Goal: Task Accomplishment & Management: Use online tool/utility

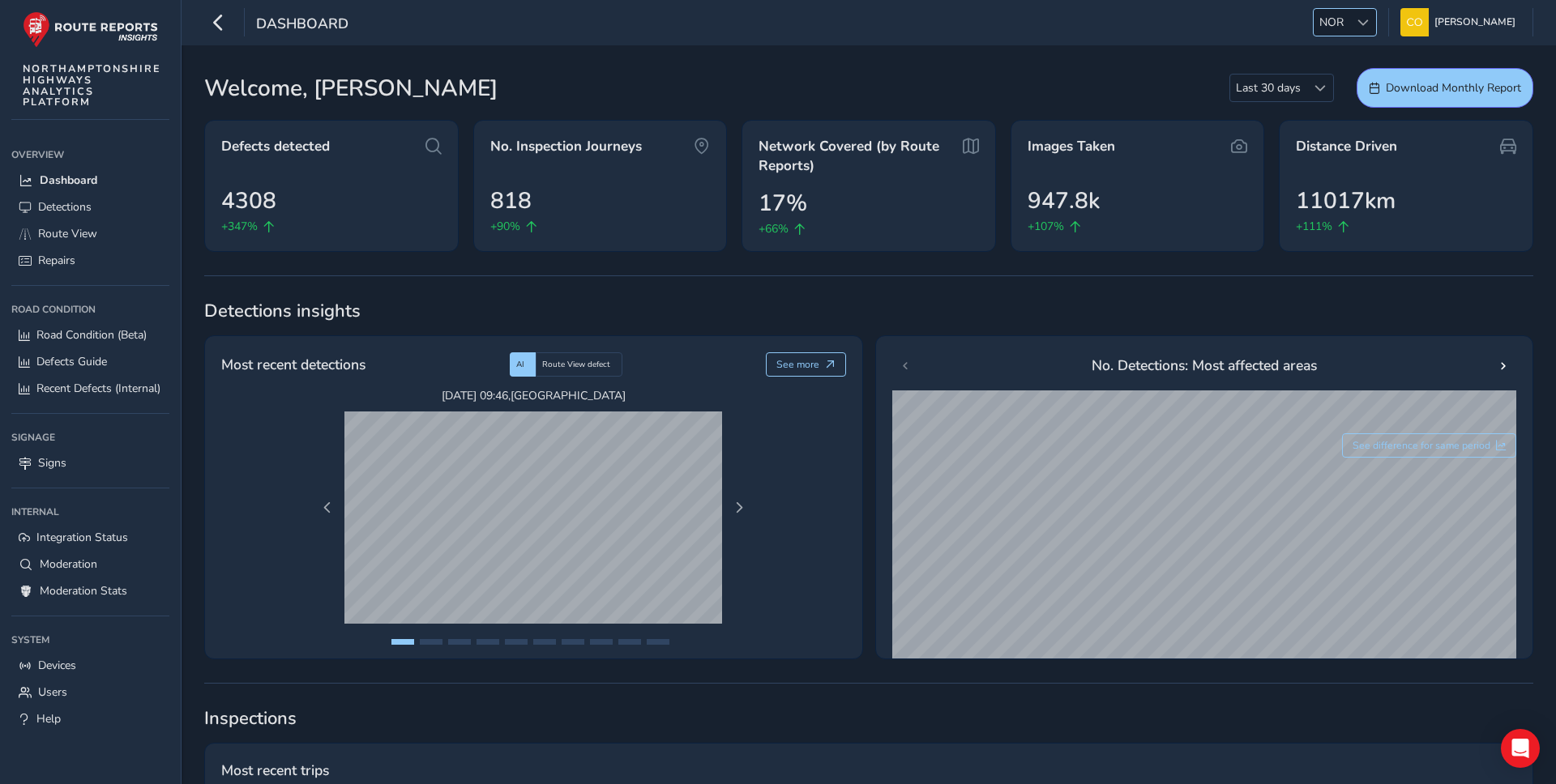
click at [1340, 32] on div "NOR NOR" at bounding box center [1345, 22] width 64 height 28
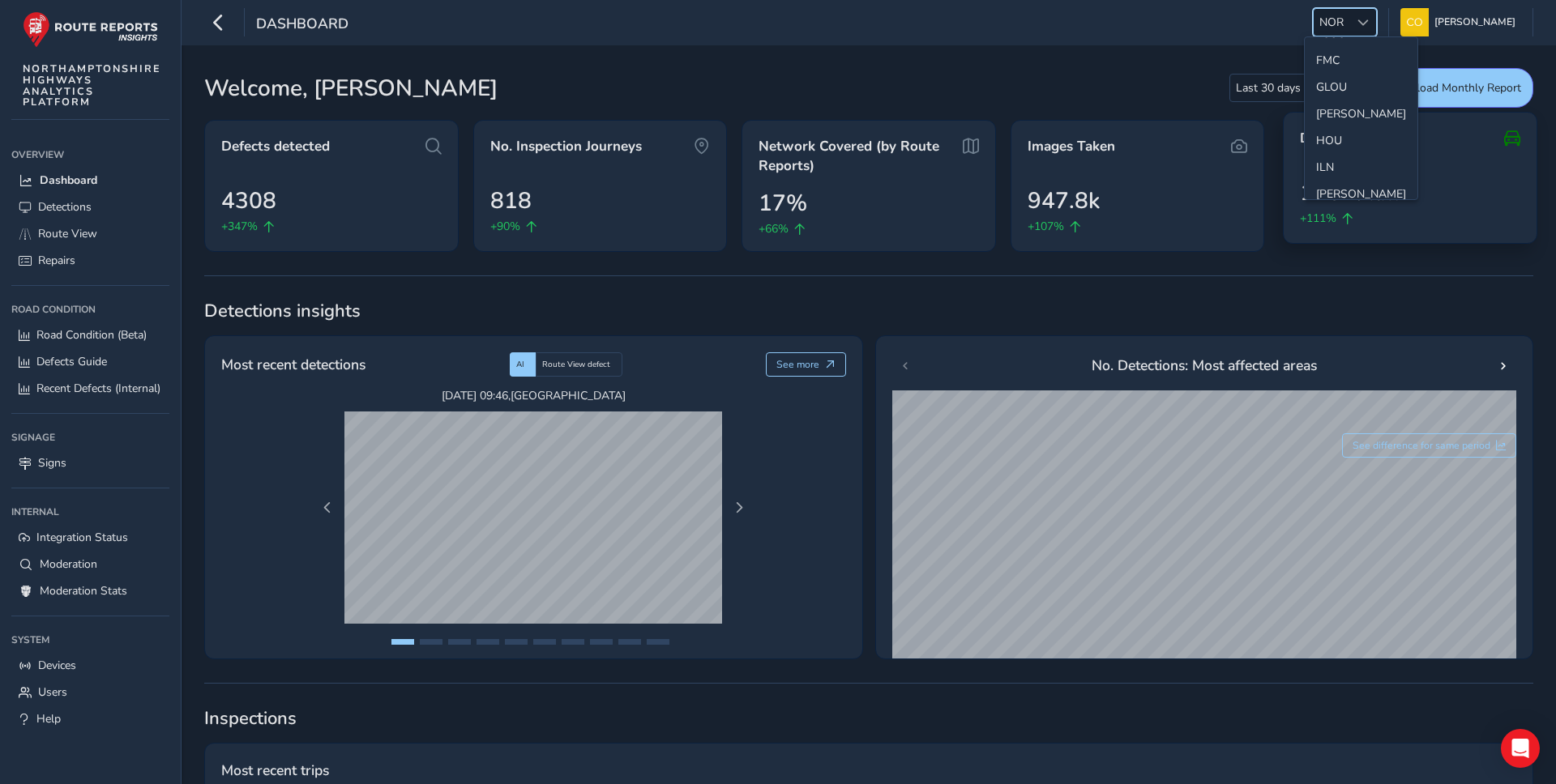
click at [1343, 200] on span "11017km" at bounding box center [1350, 192] width 100 height 34
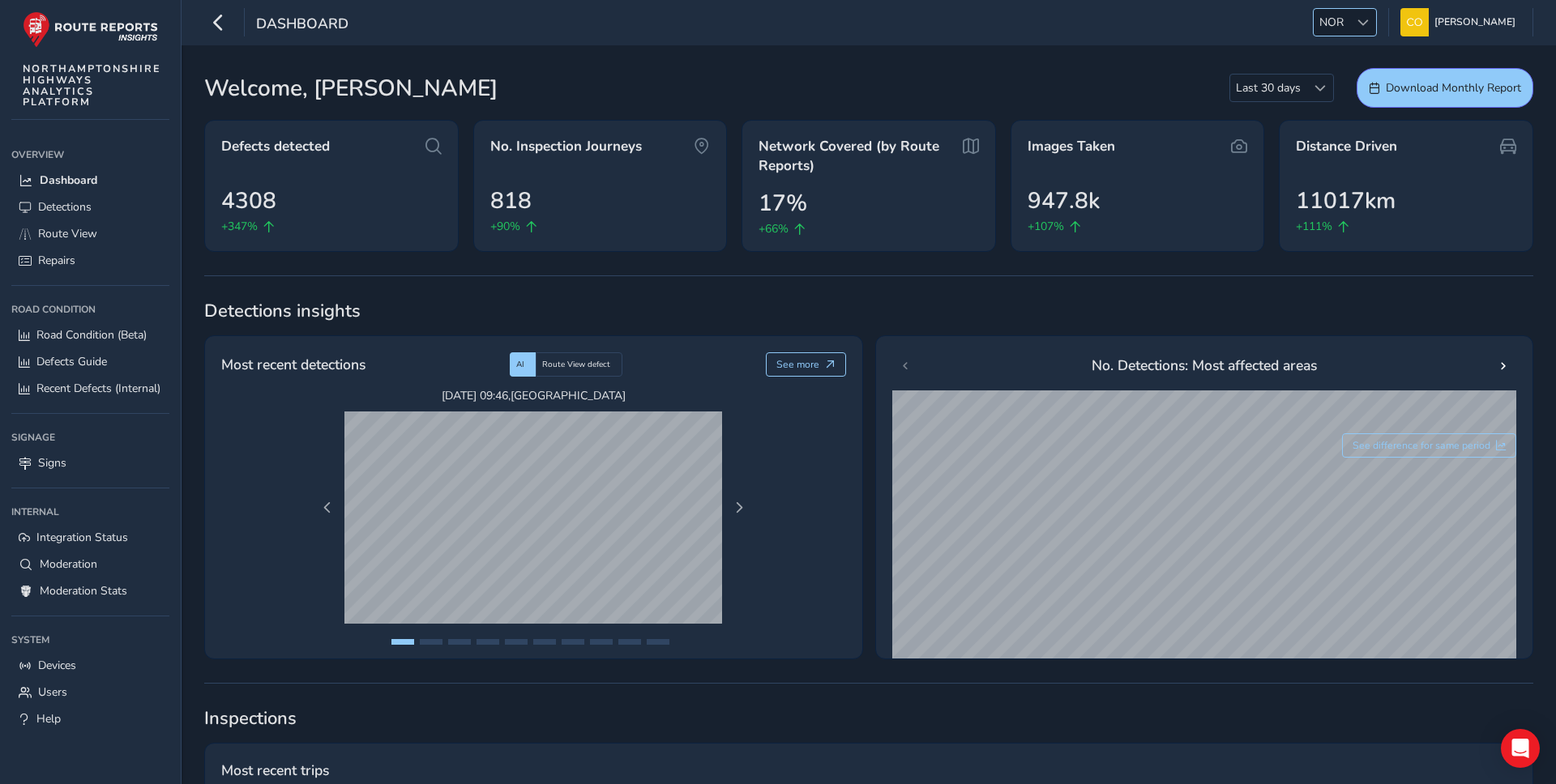
click at [1357, 26] on span at bounding box center [1363, 22] width 12 height 12
click at [1332, 99] on li "[PERSON_NAME]" at bounding box center [1361, 96] width 112 height 27
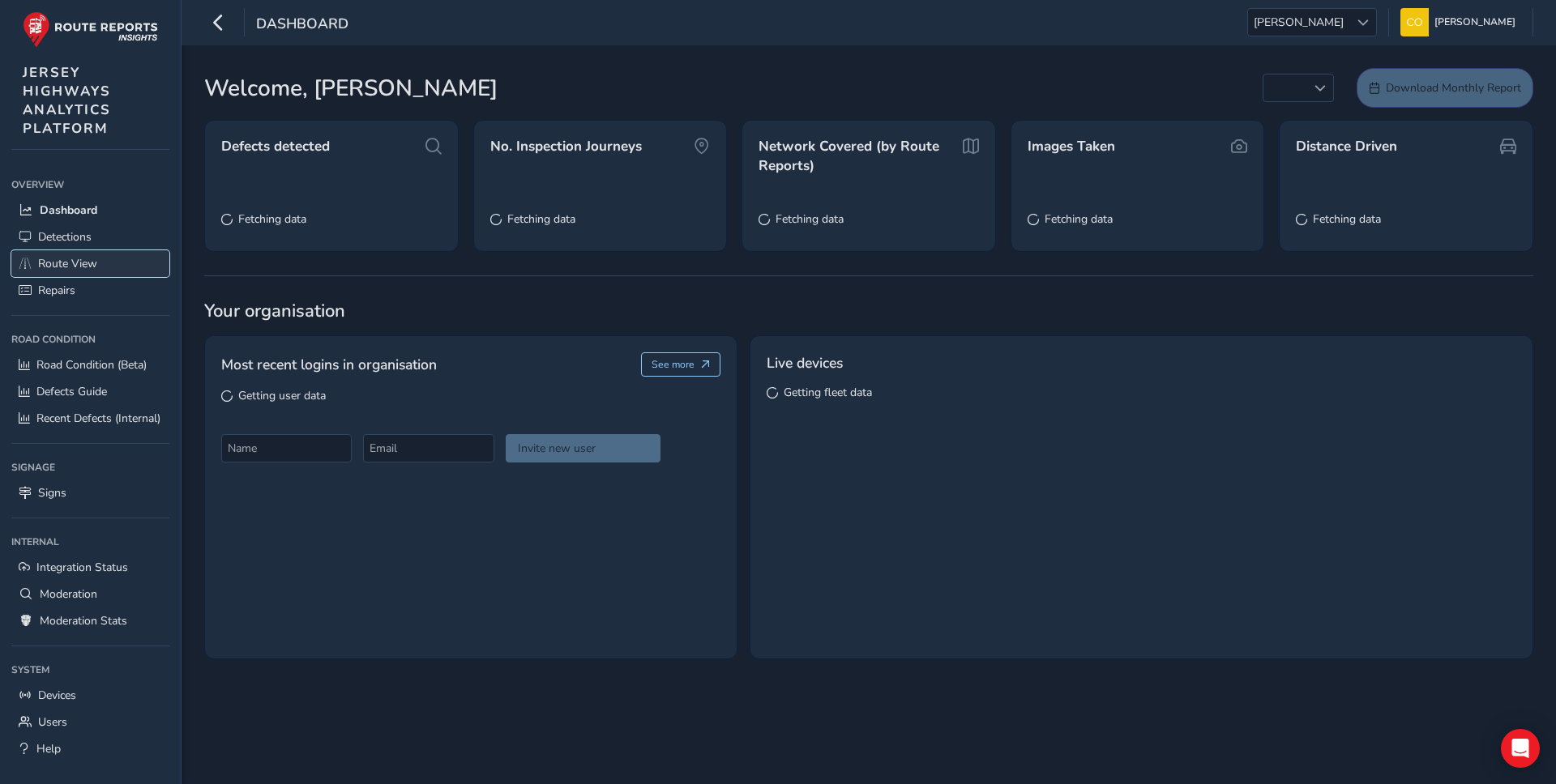
click at [117, 250] on link "Route View" at bounding box center [91, 264] width 158 height 27
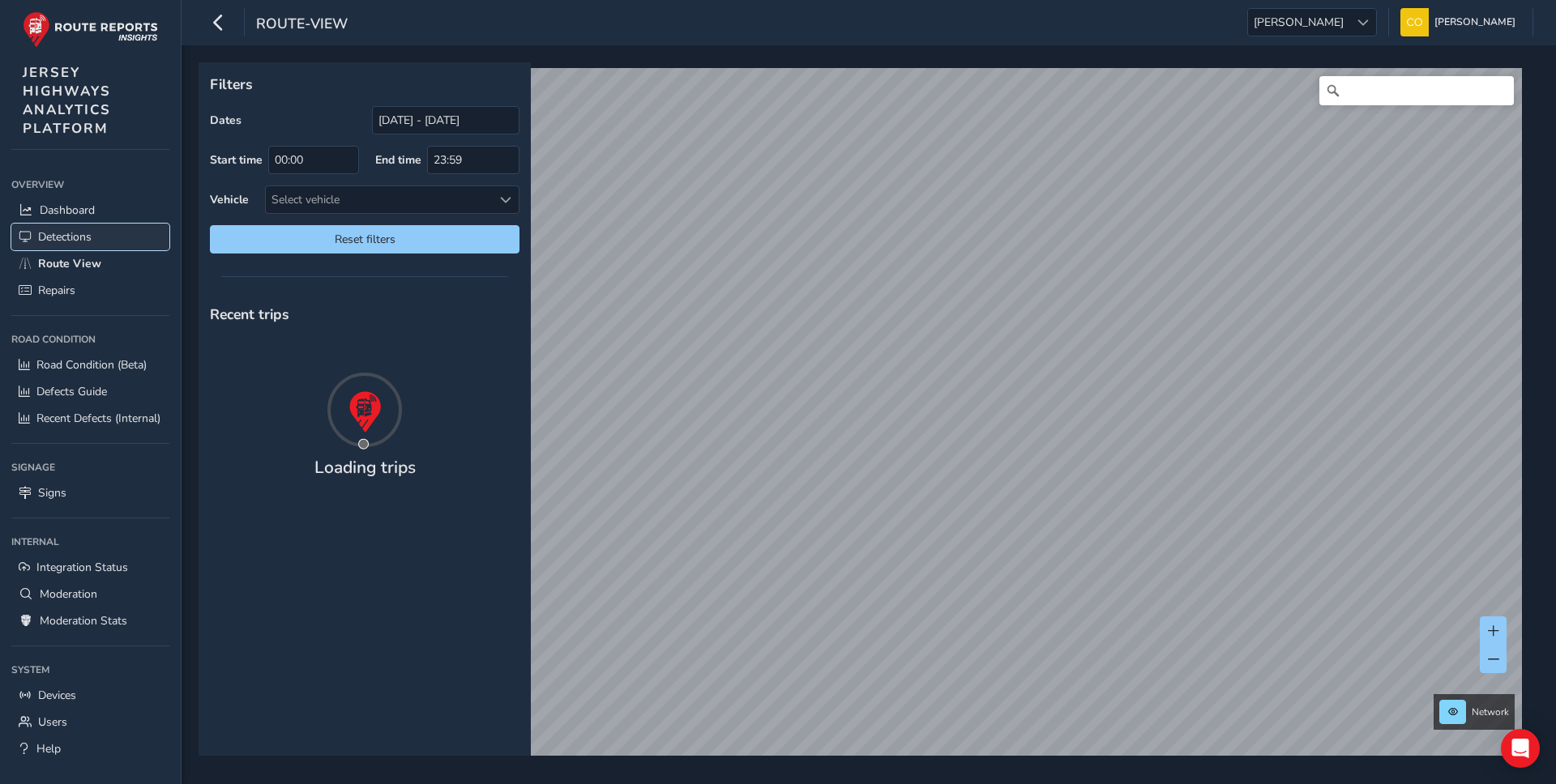
click at [106, 239] on link "Detections" at bounding box center [91, 237] width 158 height 27
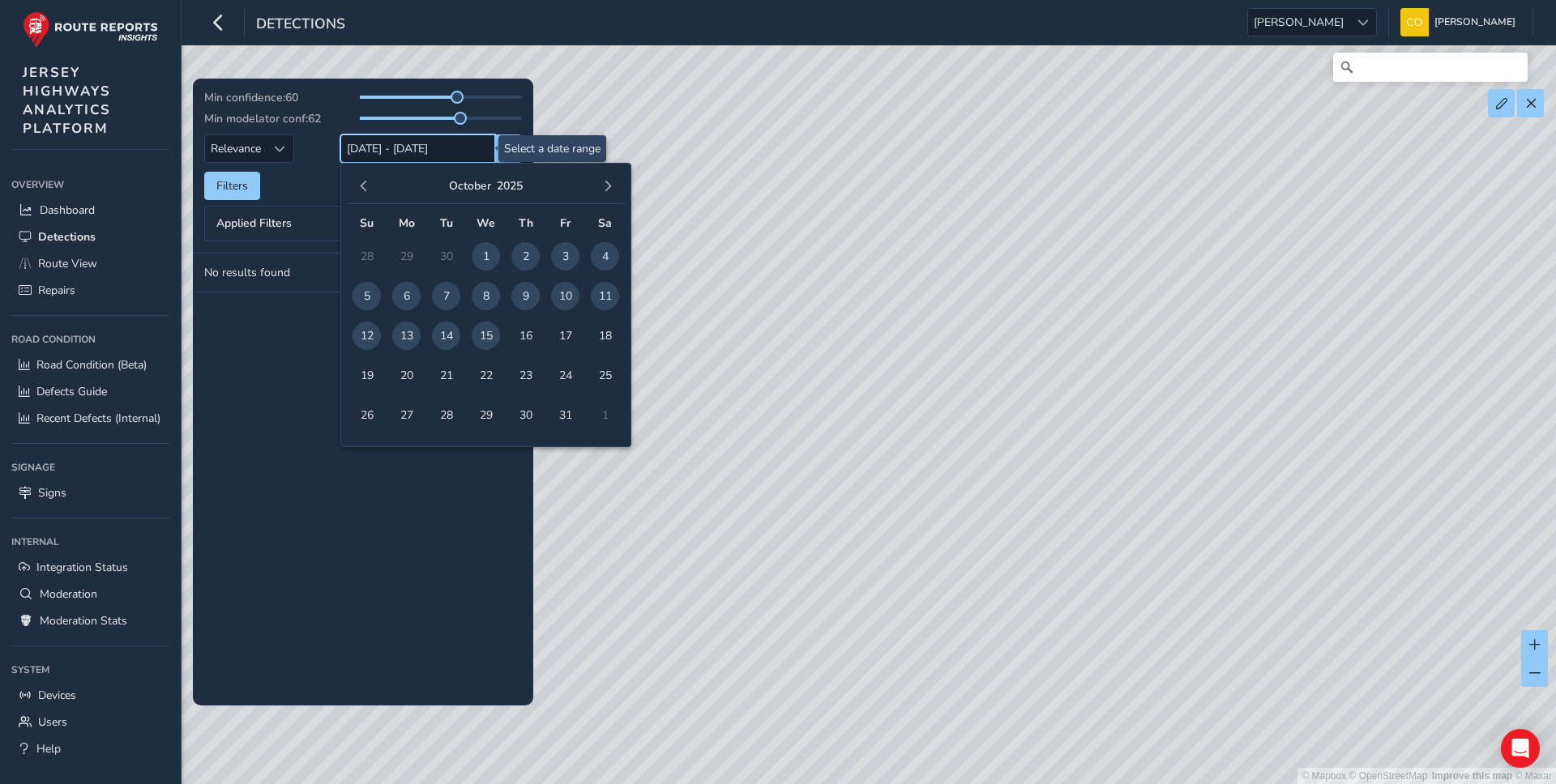
click at [411, 152] on input "[DATE] - [DATE]" at bounding box center [417, 149] width 155 height 28
click at [358, 192] on button "button" at bounding box center [363, 185] width 22 height 22
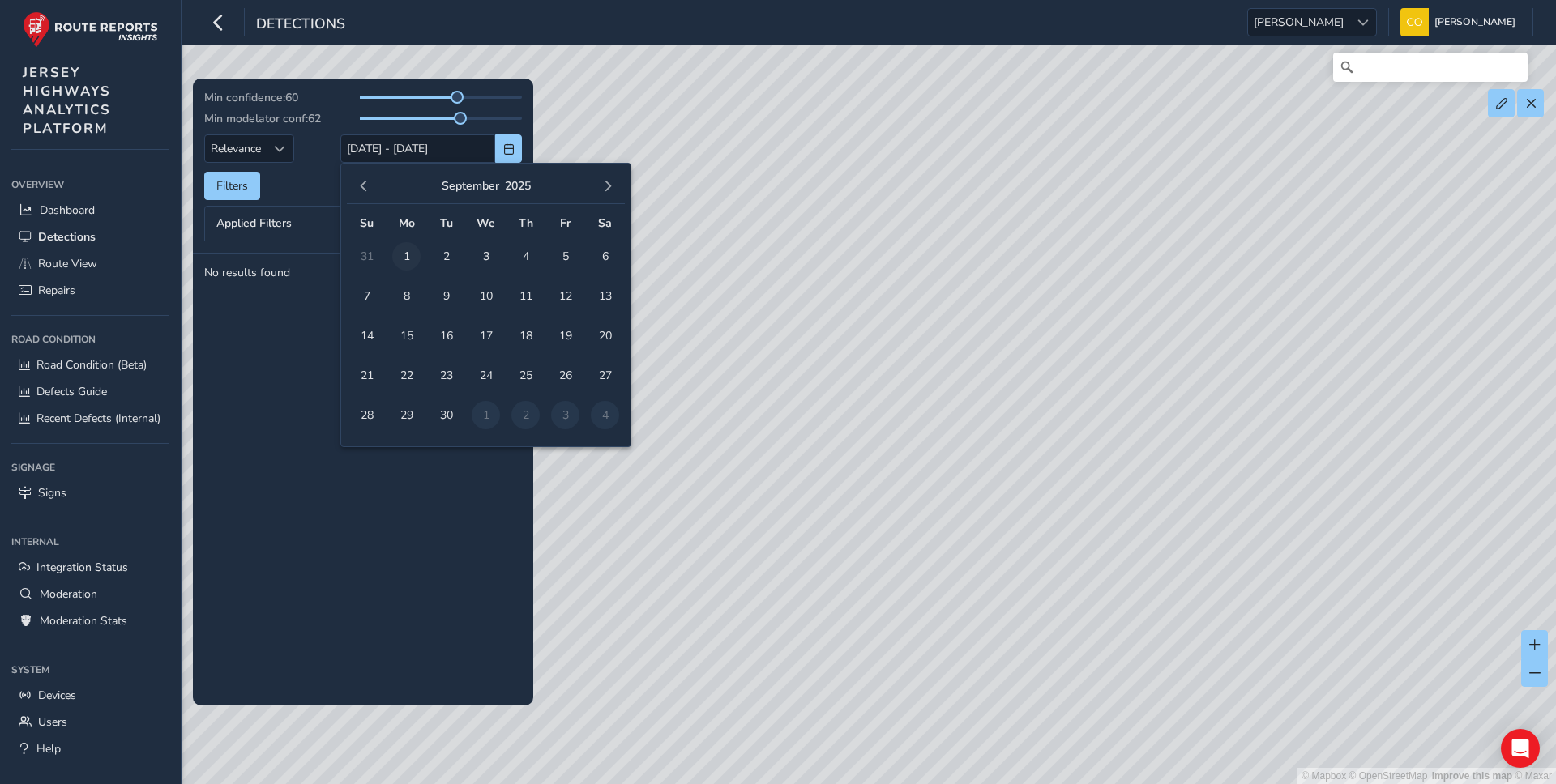
click at [398, 256] on span "1" at bounding box center [407, 256] width 28 height 28
type input "[DATE]"
click at [411, 337] on span "15" at bounding box center [407, 336] width 28 height 28
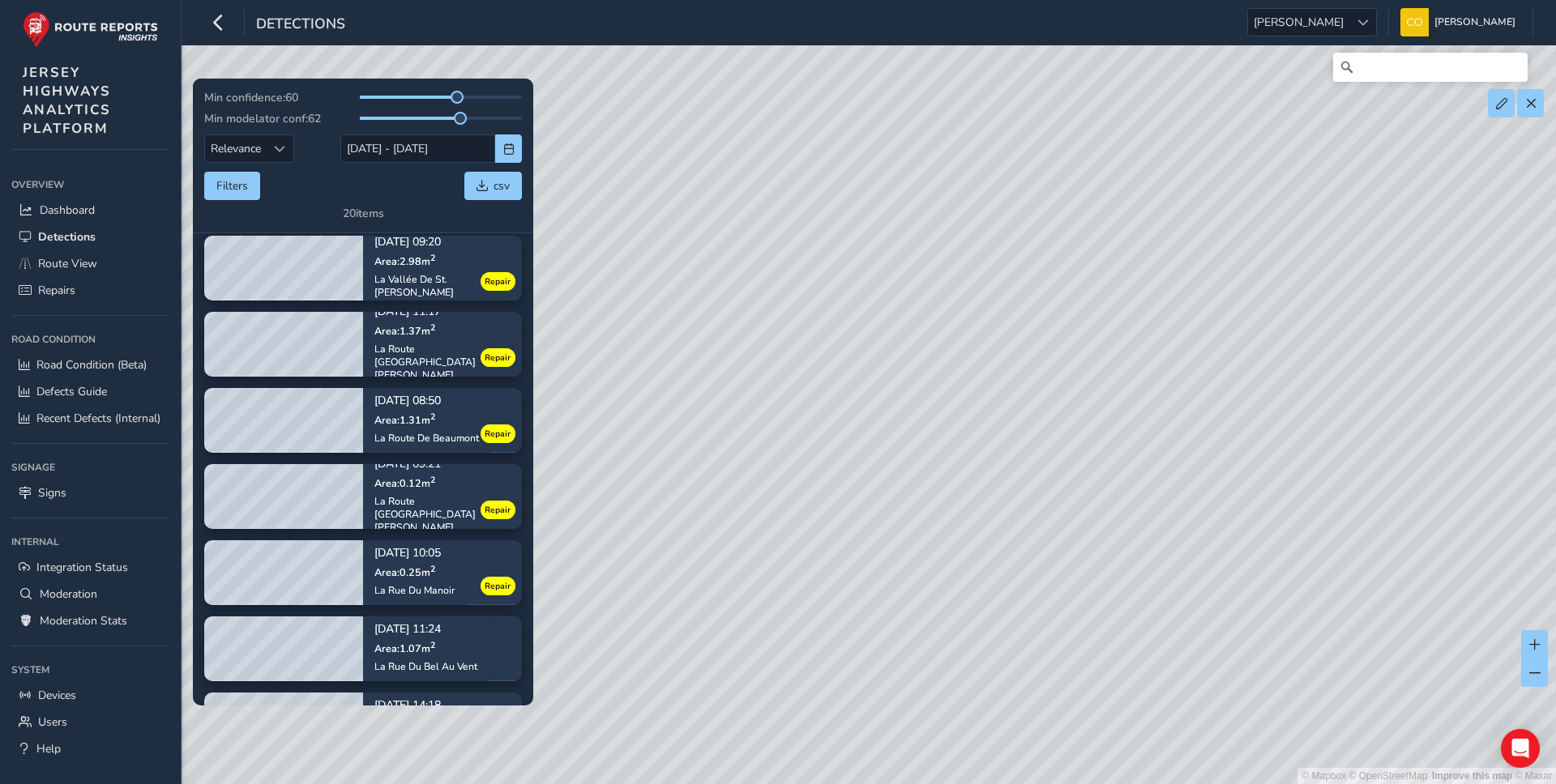
scroll to position [949, 0]
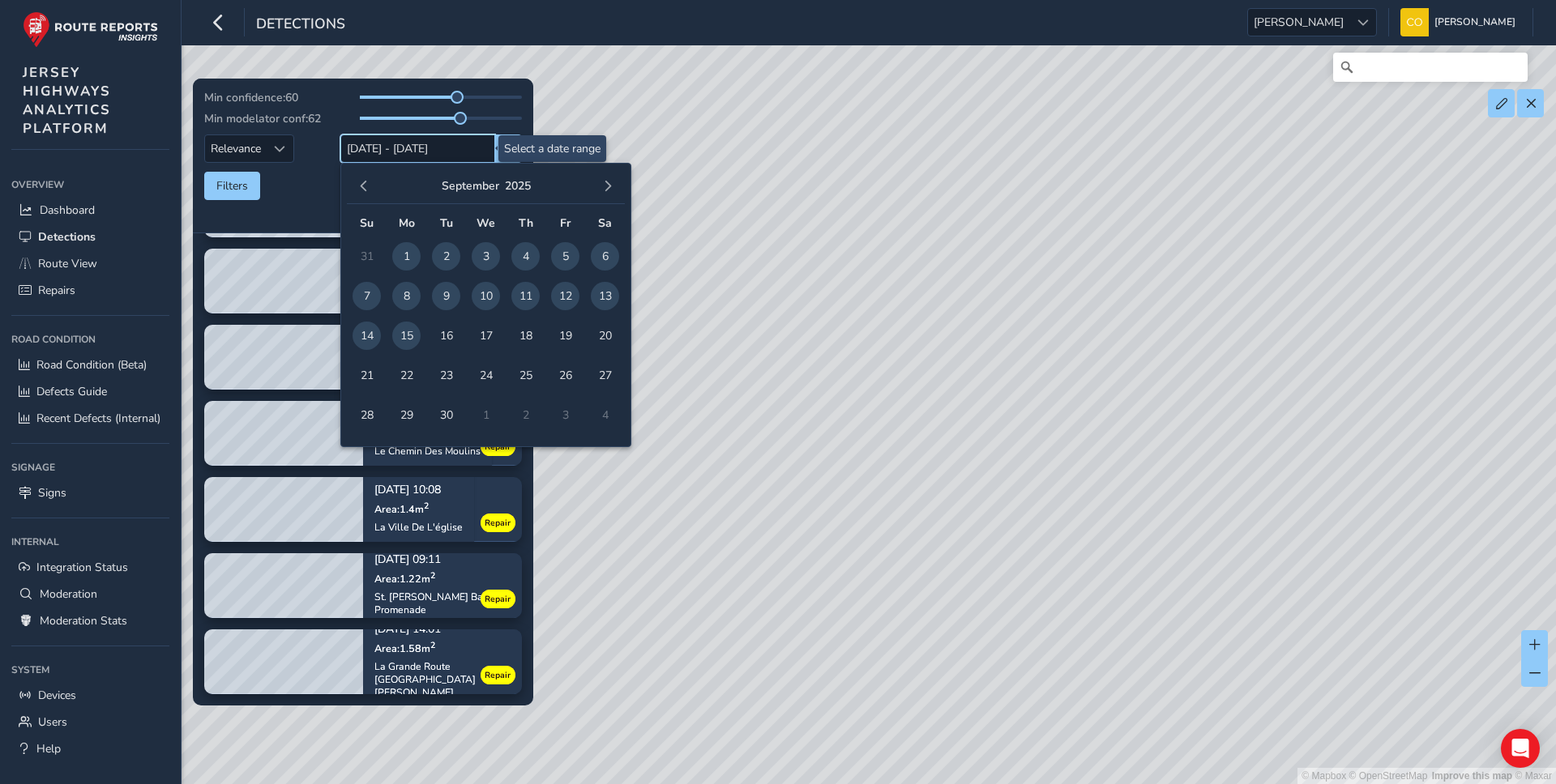
click at [387, 151] on input "[DATE] - [DATE]" at bounding box center [417, 149] width 155 height 28
click at [445, 341] on span "16" at bounding box center [446, 336] width 28 height 28
type input "[DATE]"
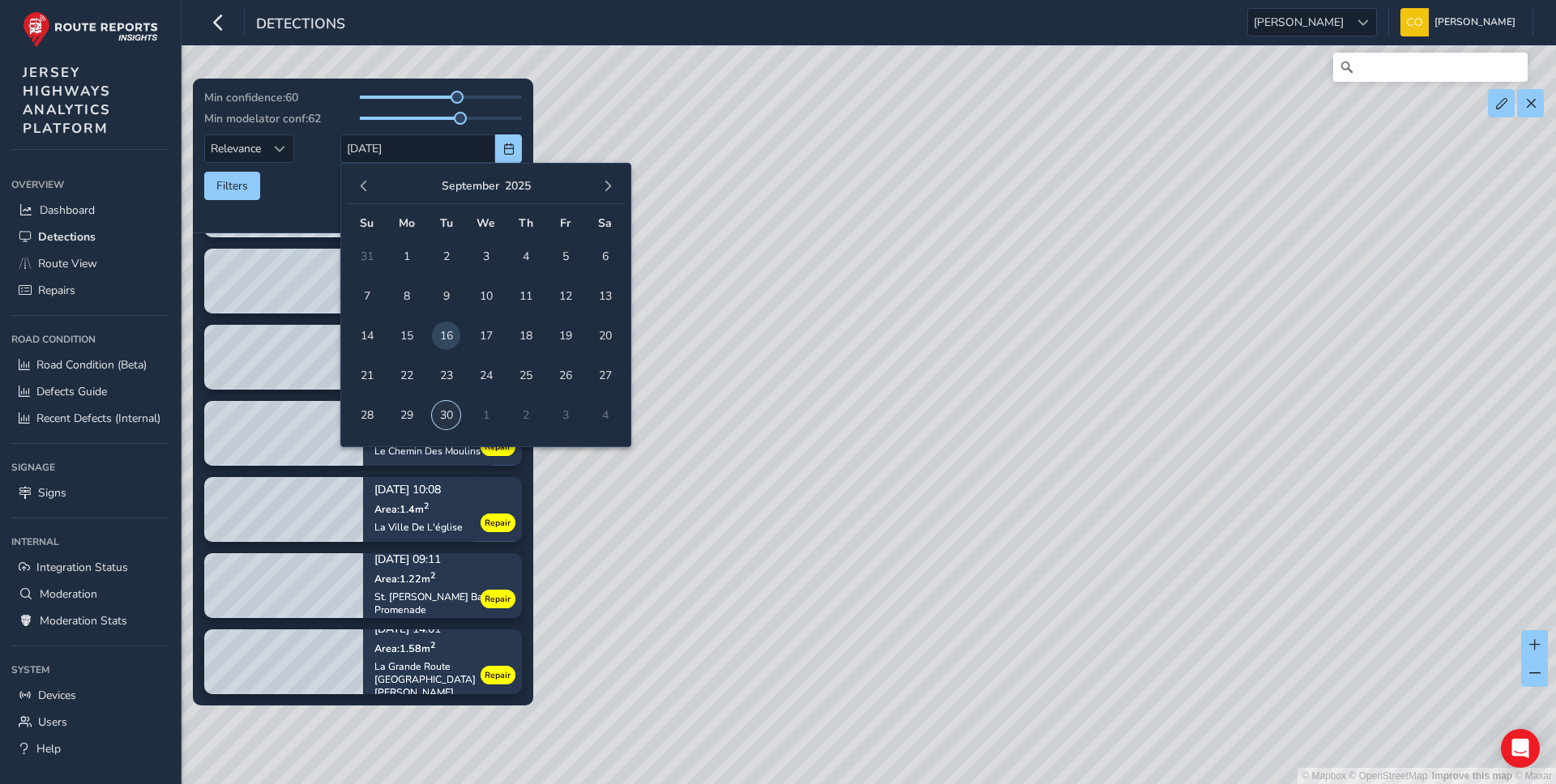
click at [446, 404] on span "30" at bounding box center [446, 415] width 28 height 28
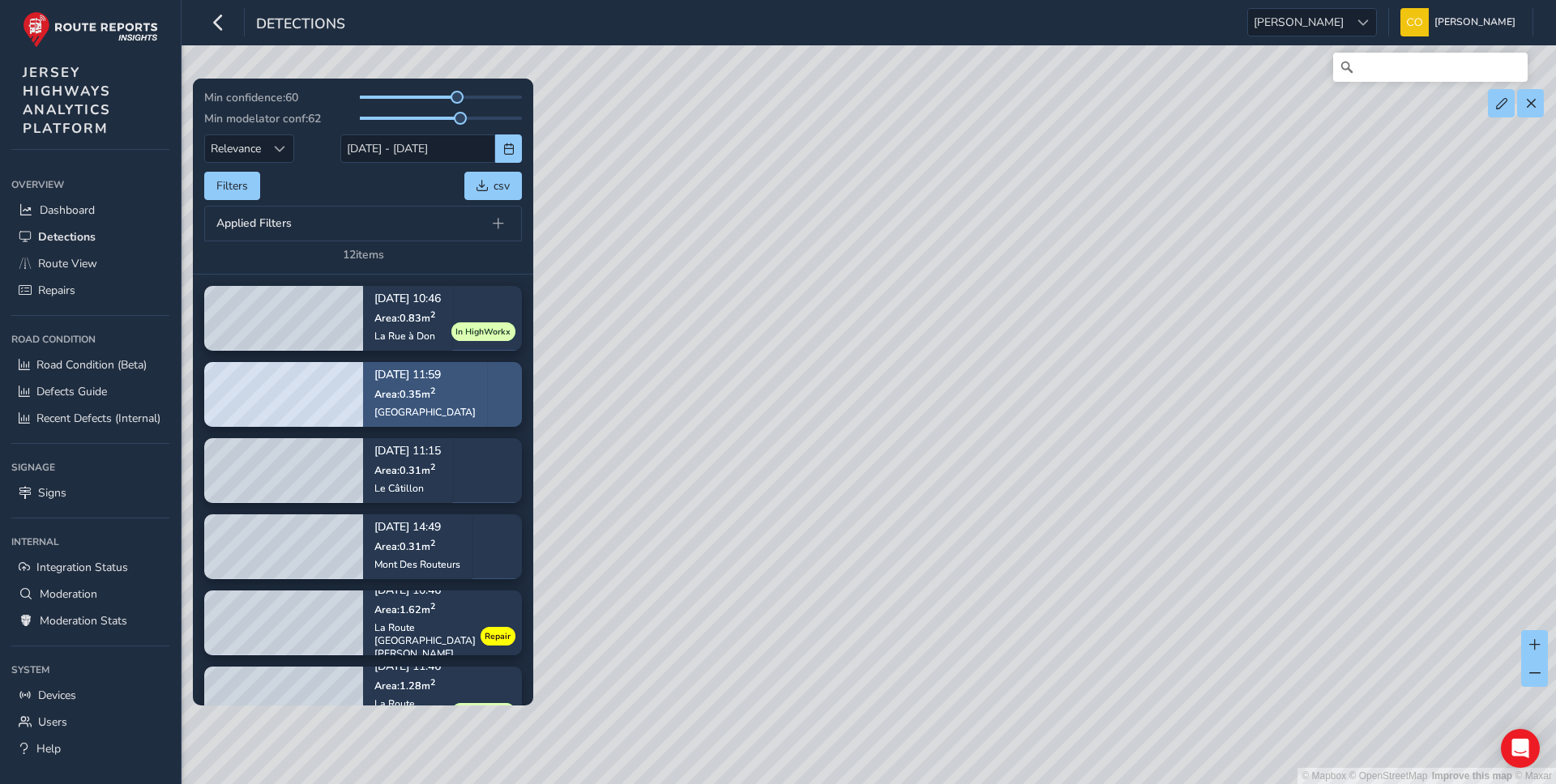
click at [440, 397] on p "Area: 0.35 m 2" at bounding box center [425, 393] width 101 height 13
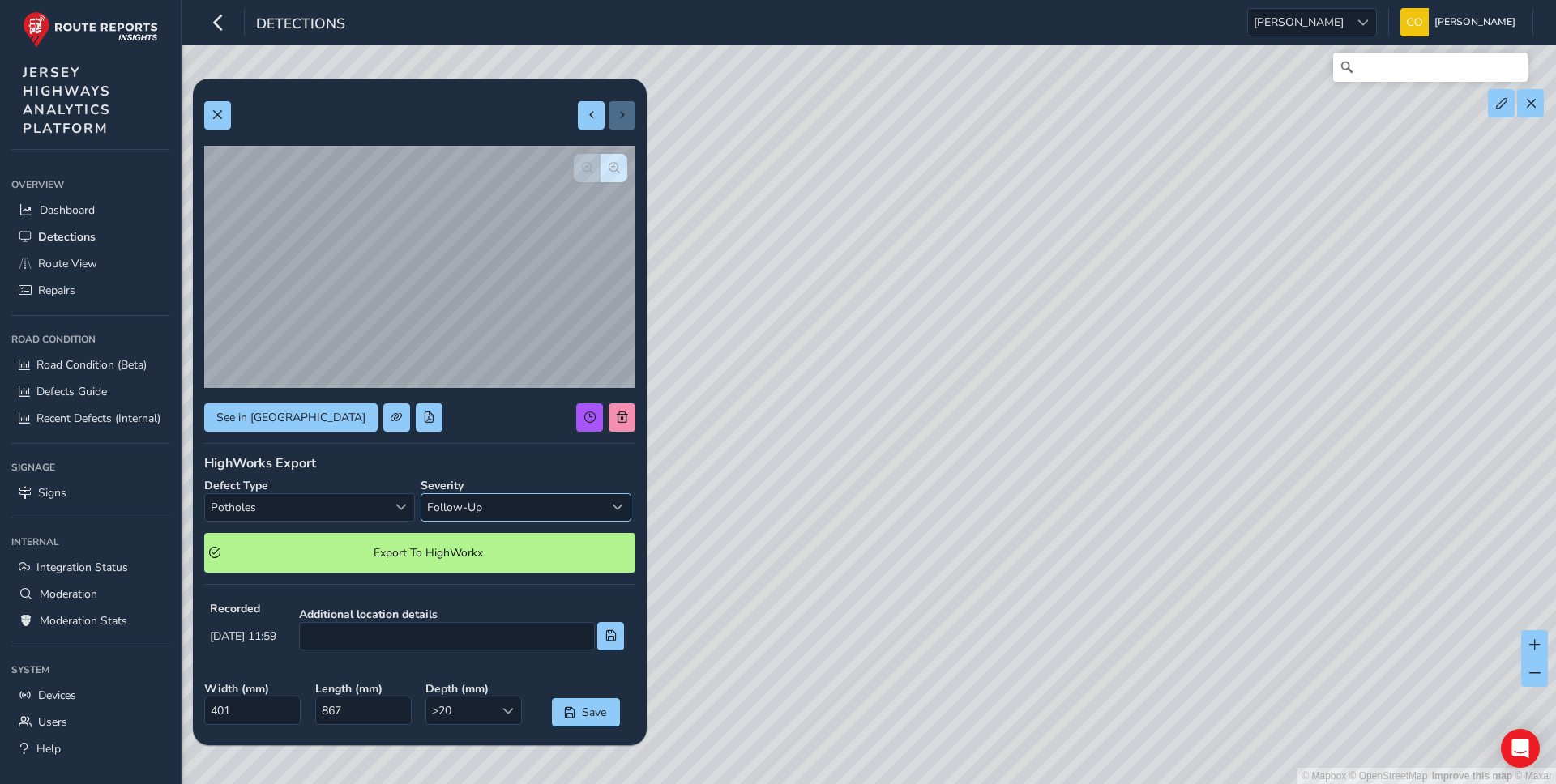
click at [467, 500] on span "Follow-Up" at bounding box center [512, 507] width 182 height 27
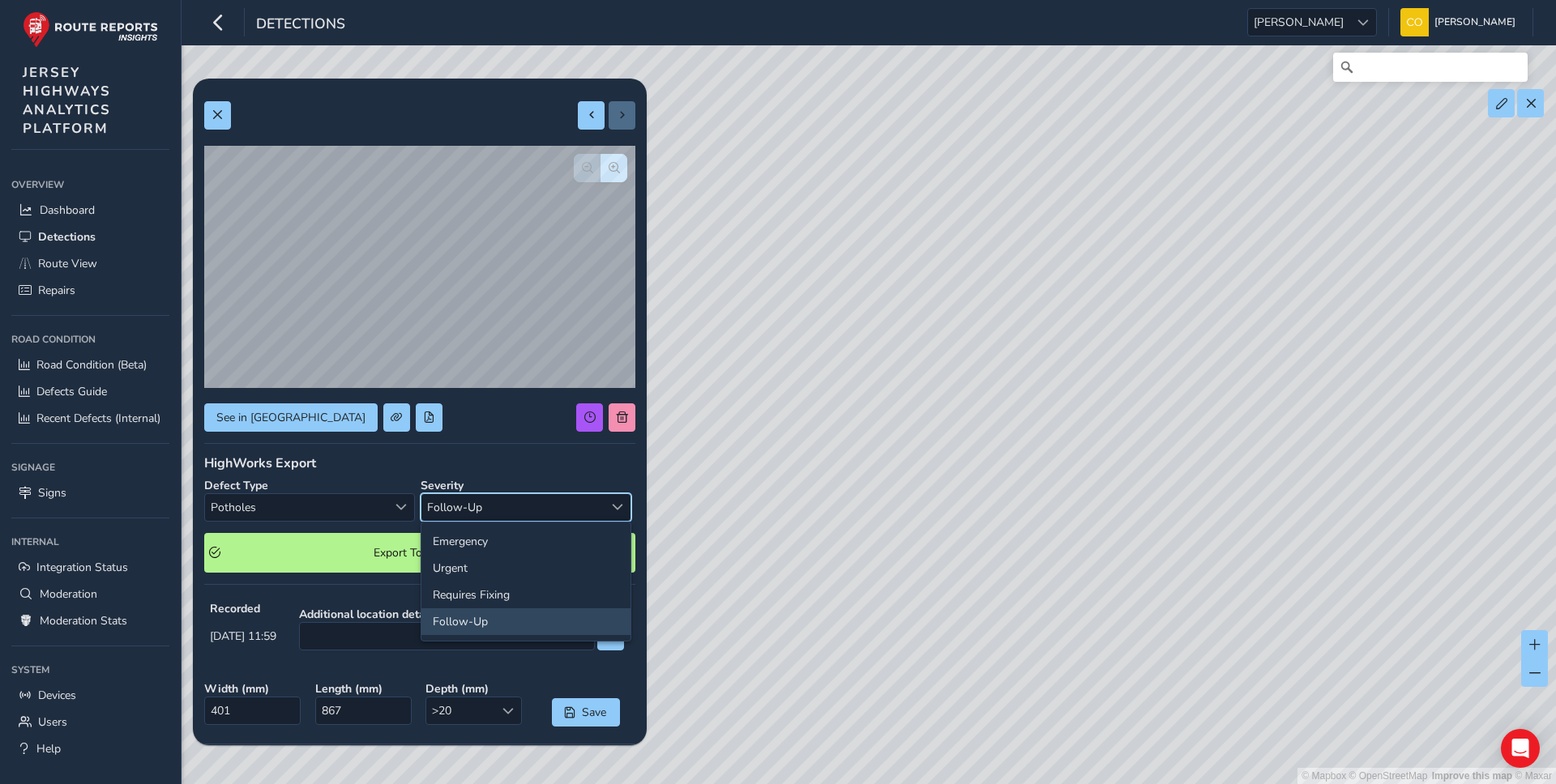
click at [473, 500] on span "Follow-Up" at bounding box center [512, 507] width 182 height 27
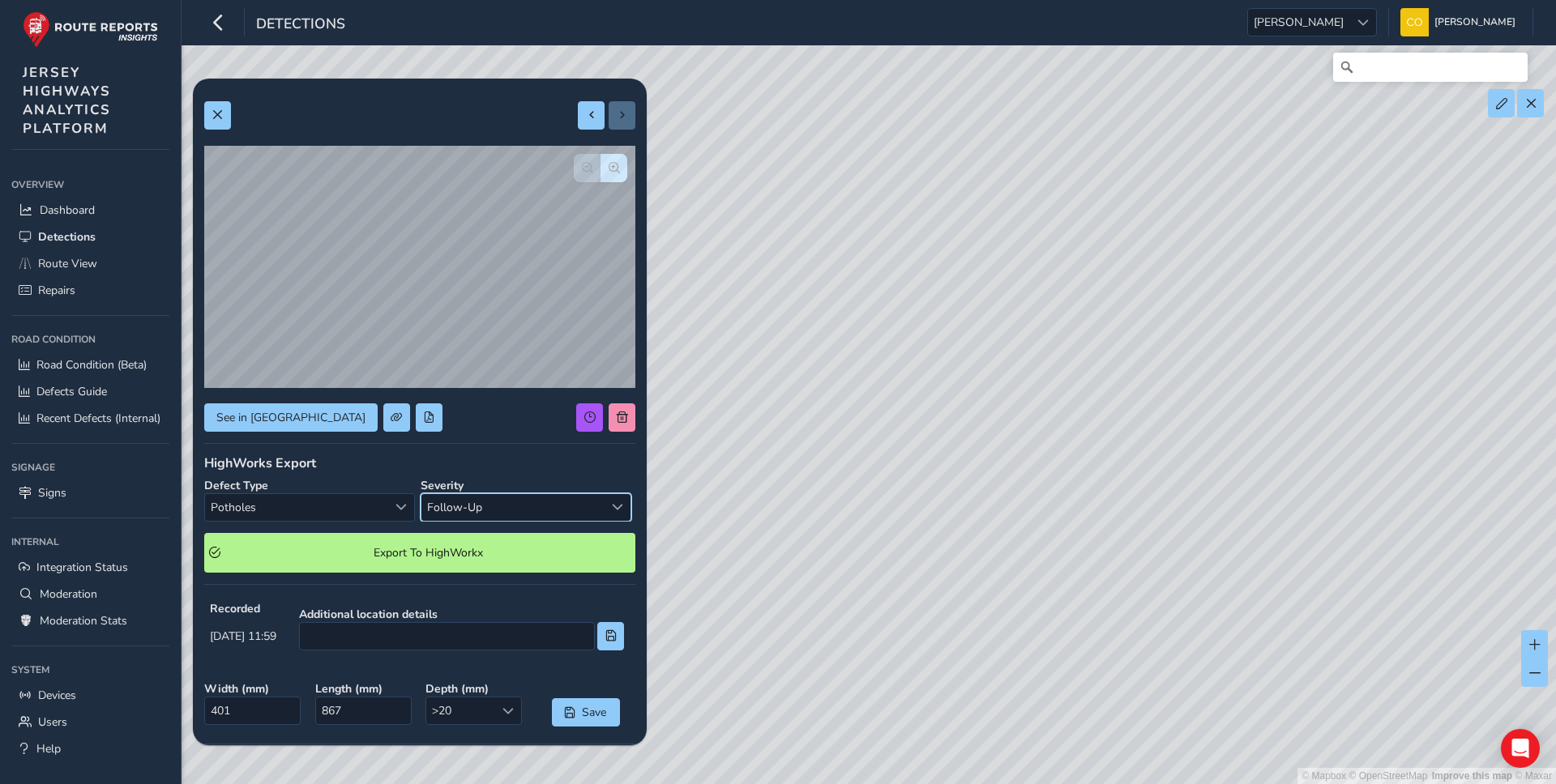
click at [472, 502] on span "Follow-Up" at bounding box center [512, 507] width 182 height 27
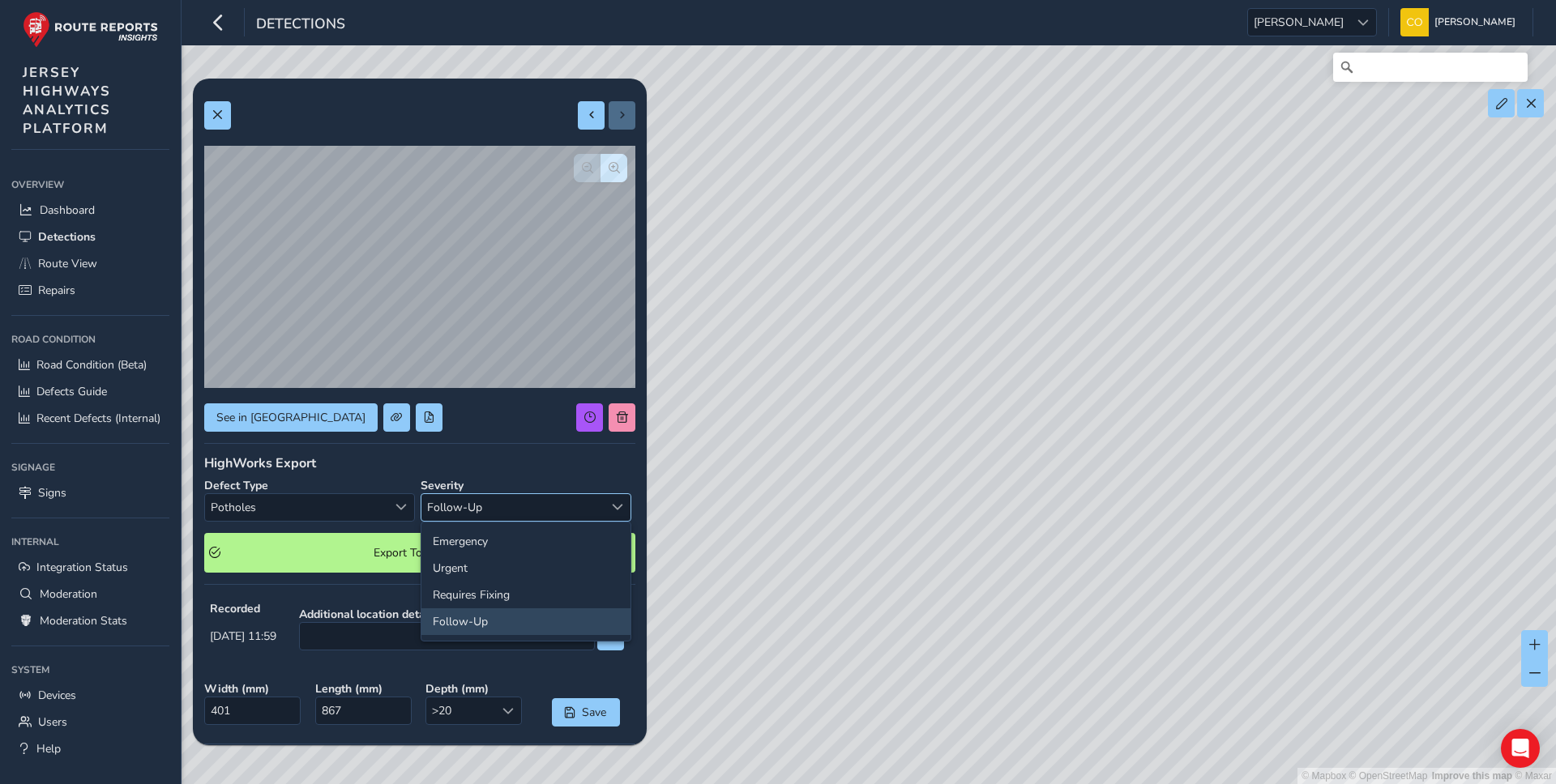
click at [472, 502] on span "Follow-Up" at bounding box center [512, 507] width 182 height 27
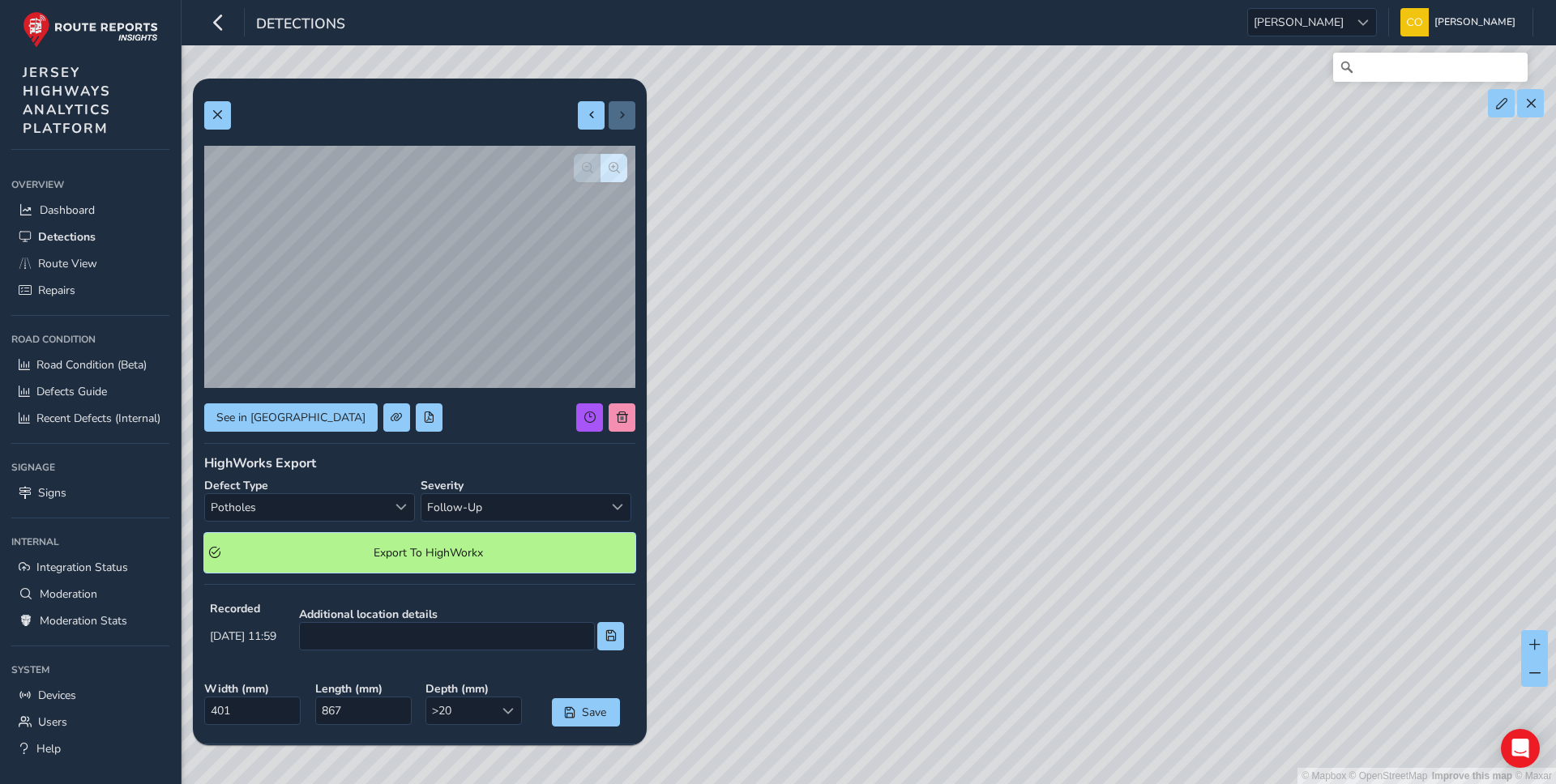
click at [450, 549] on span "Export To HighWorkx" at bounding box center [428, 553] width 404 height 16
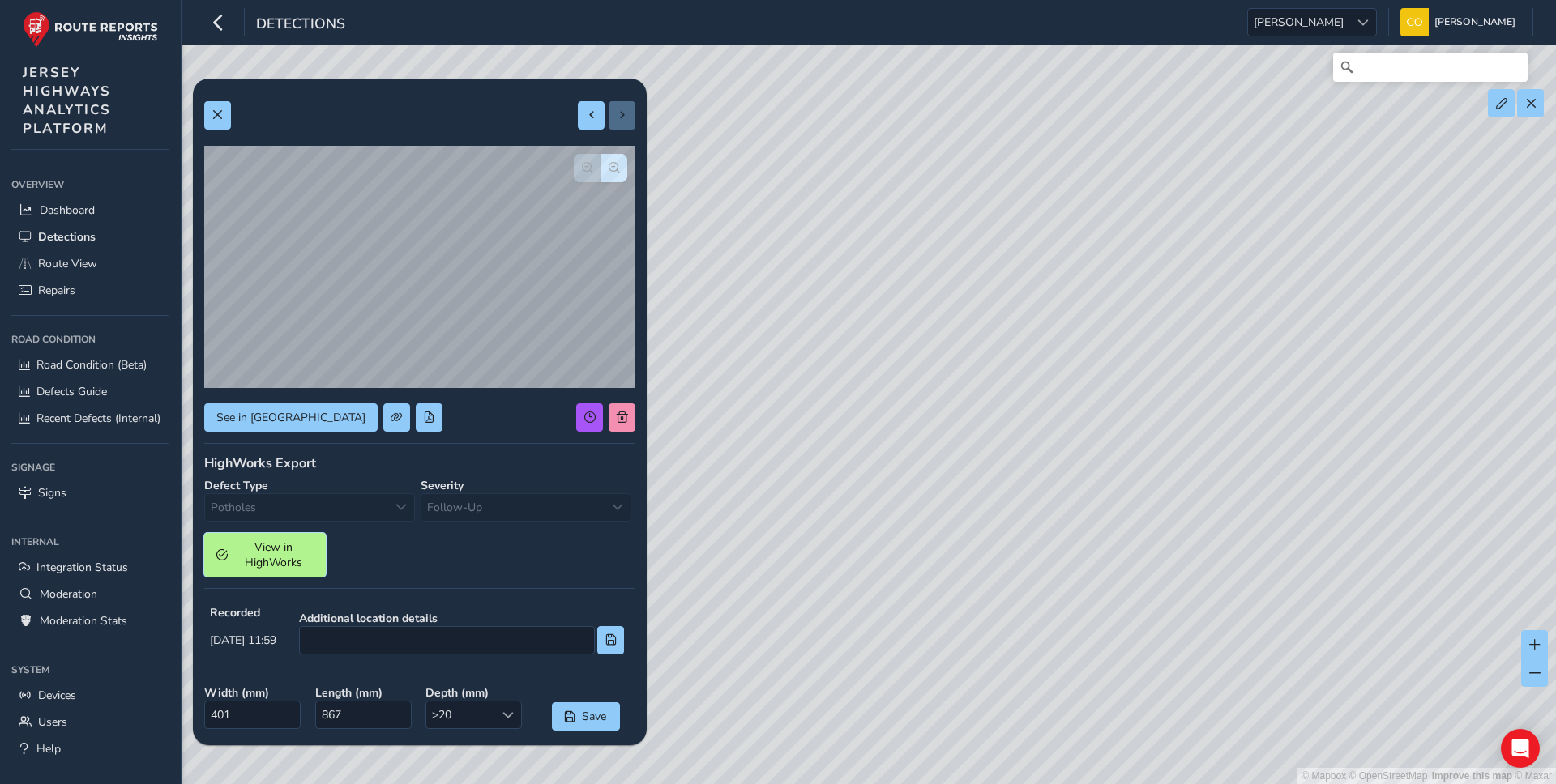
click at [303, 552] on span "View in HighWorks" at bounding box center [274, 555] width 80 height 31
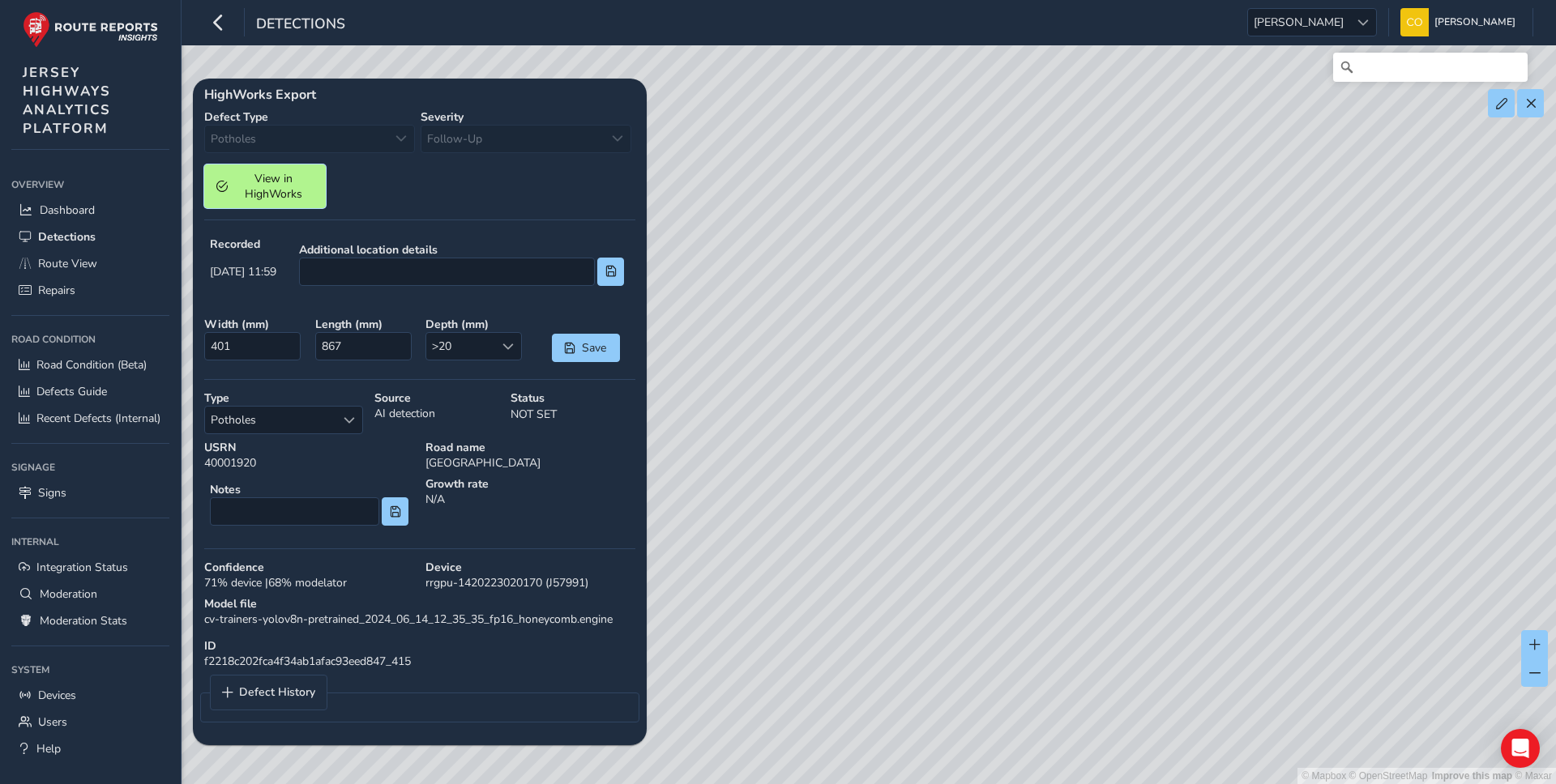
scroll to position [301, 0]
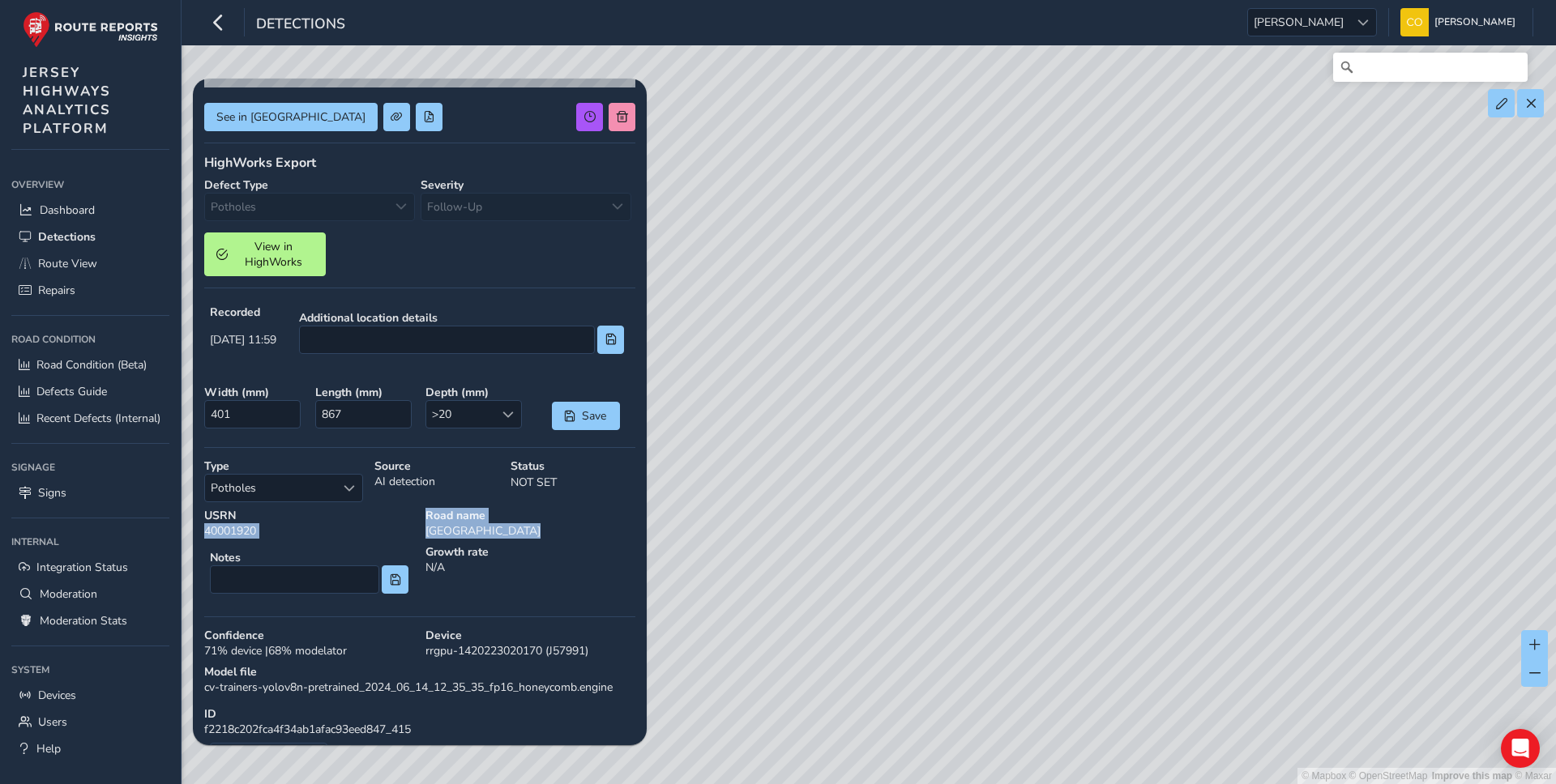
drag, startPoint x: 524, startPoint y: 533, endPoint x: 202, endPoint y: 535, distance: 322.0
click at [202, 535] on div "USRN [GEOGRAPHIC_DATA]" at bounding box center [420, 523] width 442 height 42
copy div "40001920 Road name [GEOGRAPHIC_DATA]"
